Goal: Task Accomplishment & Management: Complete application form

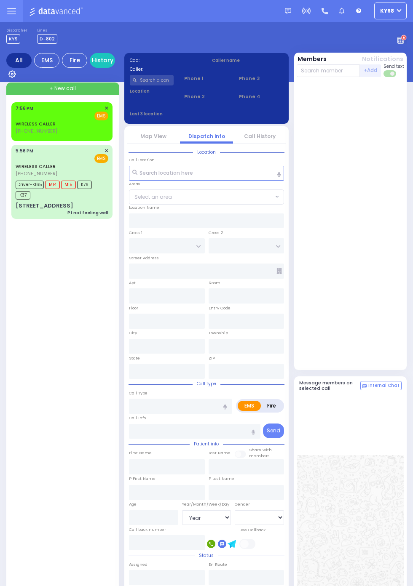
select select "Year"
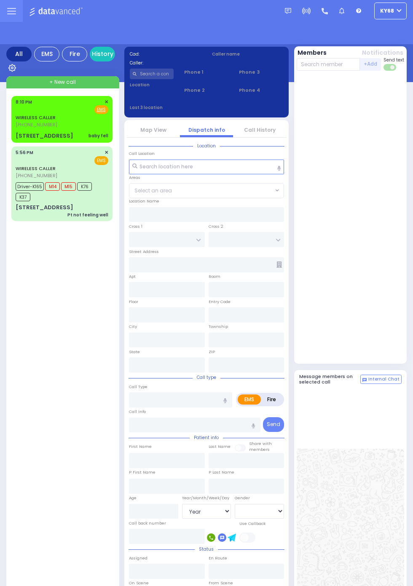
select select "Year"
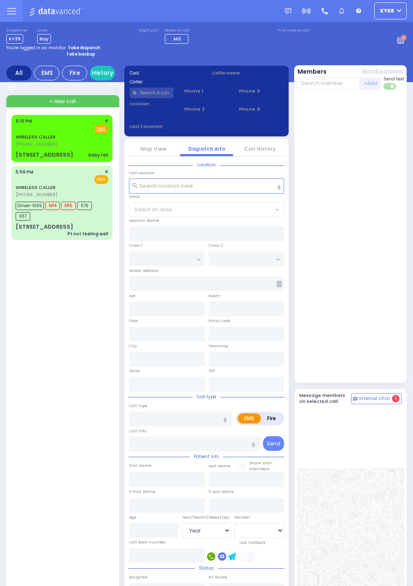
click at [16, 151] on div "[STREET_ADDRESS]" at bounding box center [45, 155] width 58 height 8
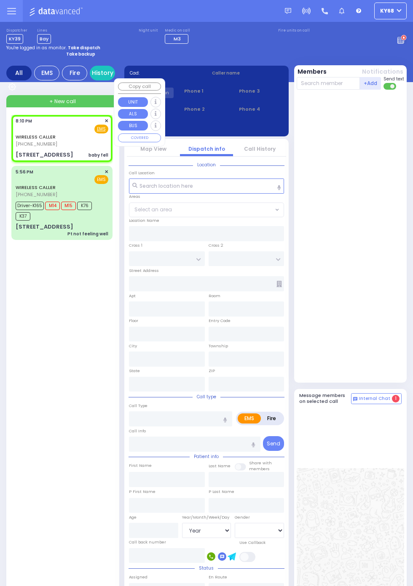
select select
type input "baby fell"
radio input "true"
select select
type input "20:10"
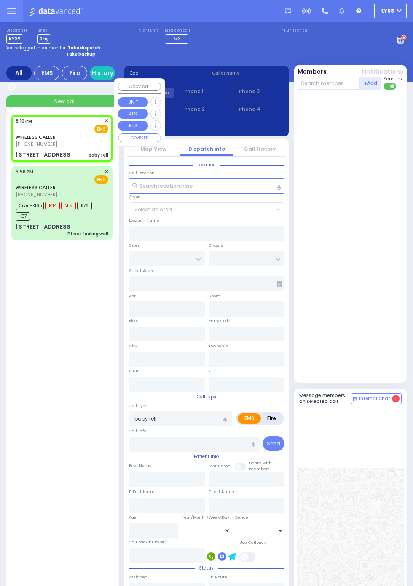
type input "LIZENSK BLVD"
type input "MORDCHE SHER BLVD"
type input "[STREET_ADDRESS]"
type input "203"
type input "Monroe"
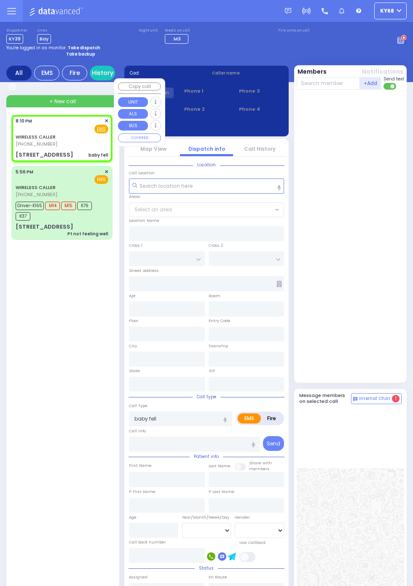
type input "[US_STATE]"
type input "10950"
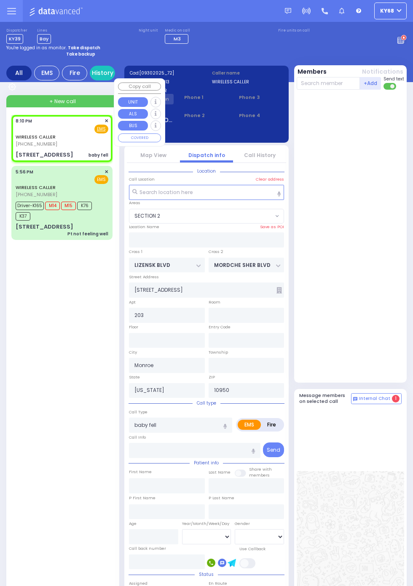
select select "SECTION 2"
click at [381, 325] on div at bounding box center [350, 236] width 109 height 286
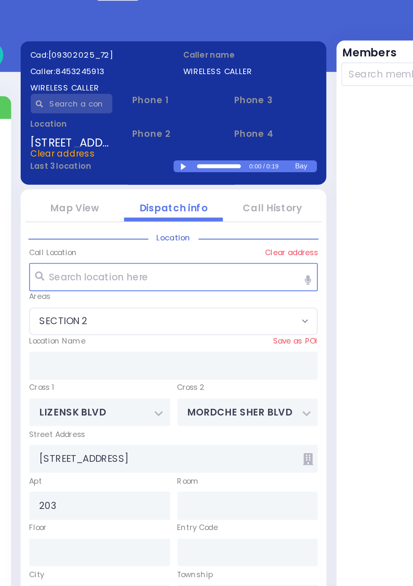
click at [213, 133] on div at bounding box center [213, 133] width 5 height 4
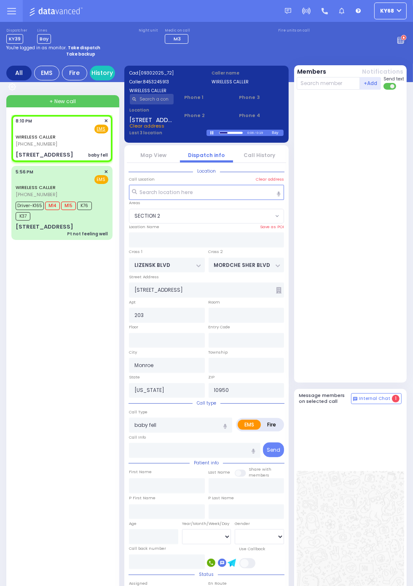
select select
radio input "true"
select select
select select "SECTION 2"
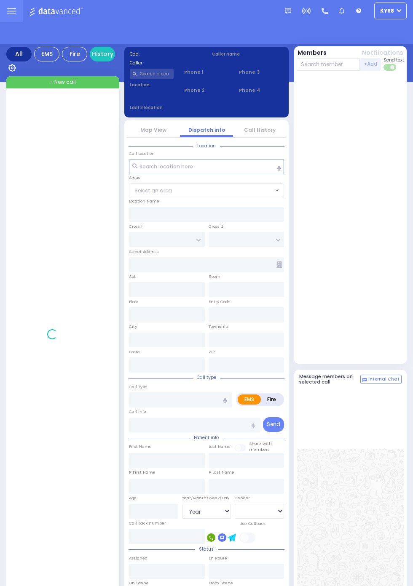
select select "Year"
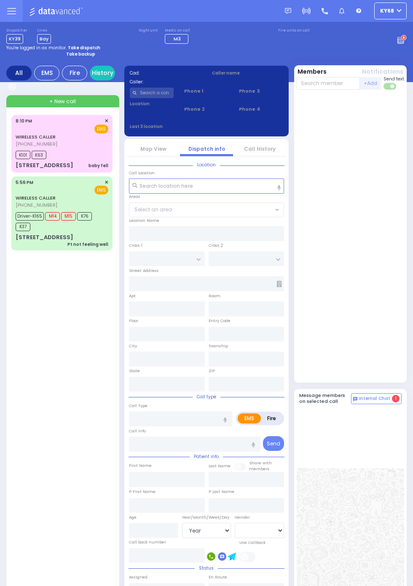
click at [159, 96] on input "text" at bounding box center [152, 93] width 44 height 11
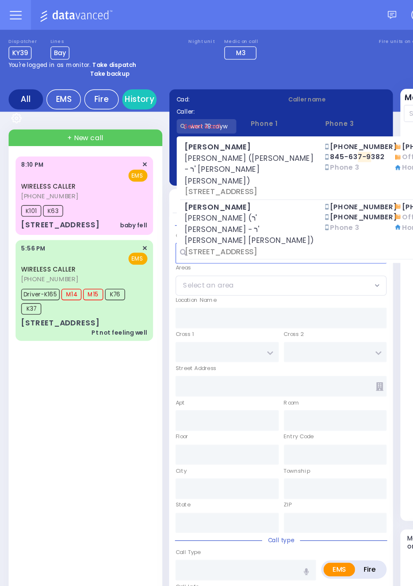
type input "wert 79 rayw"
click at [240, 32] on div "Dispatcher KY39 ✕ shift has started. Are you ? If not please switch user. Switc…" at bounding box center [206, 36] width 400 height 16
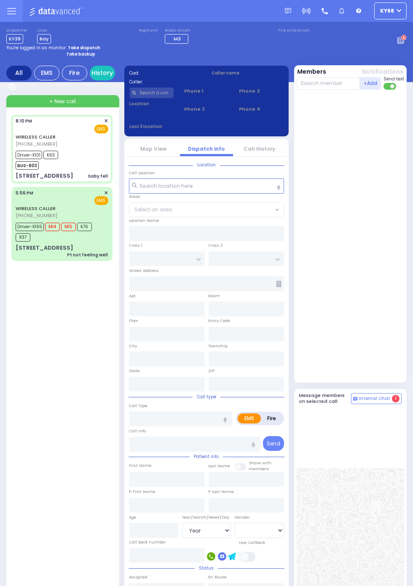
select select
type input "baby fell"
radio input "true"
type input "[PERSON_NAME]"
type input "Bloom"
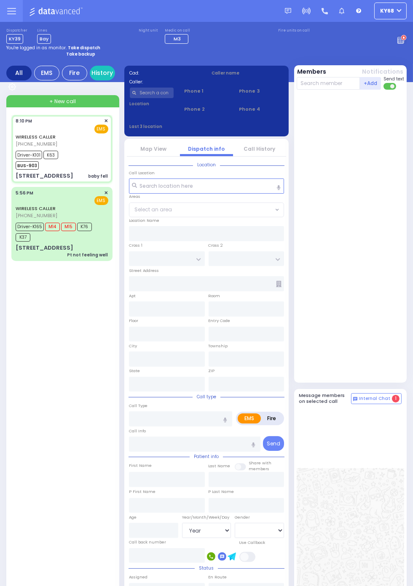
type input "6"
select select "Month"
select select "[DEMOGRAPHIC_DATA]"
type input "20:10"
type input "20:11"
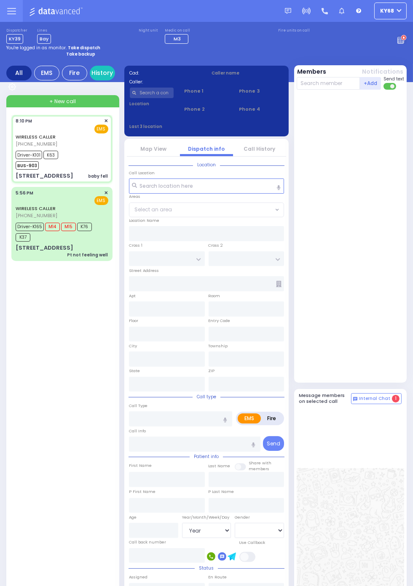
type input "20:12"
type input "20:34"
type input "[GEOGRAPHIC_DATA] [GEOGRAPHIC_DATA] Paramus Paramus"
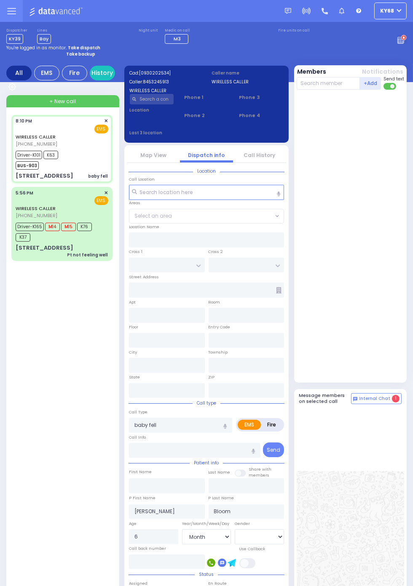
type input "LIZENSK BLVD"
type input "MORDCHE SHER BLVD"
type input "[STREET_ADDRESS]"
type input "203"
type input "Monroe"
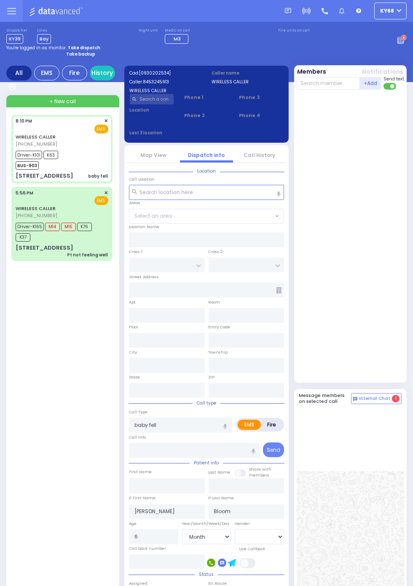
type input "[US_STATE]"
type input "10950"
select select "SECTION 2"
